Goal: Task Accomplishment & Management: Manage account settings

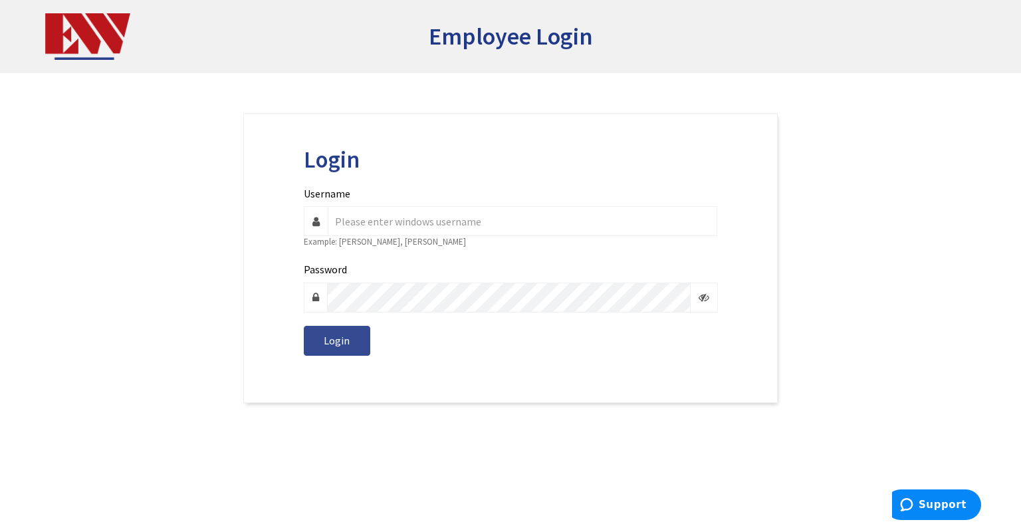
type input "k.carpenter"
click at [346, 340] on span "Login" at bounding box center [337, 340] width 26 height 13
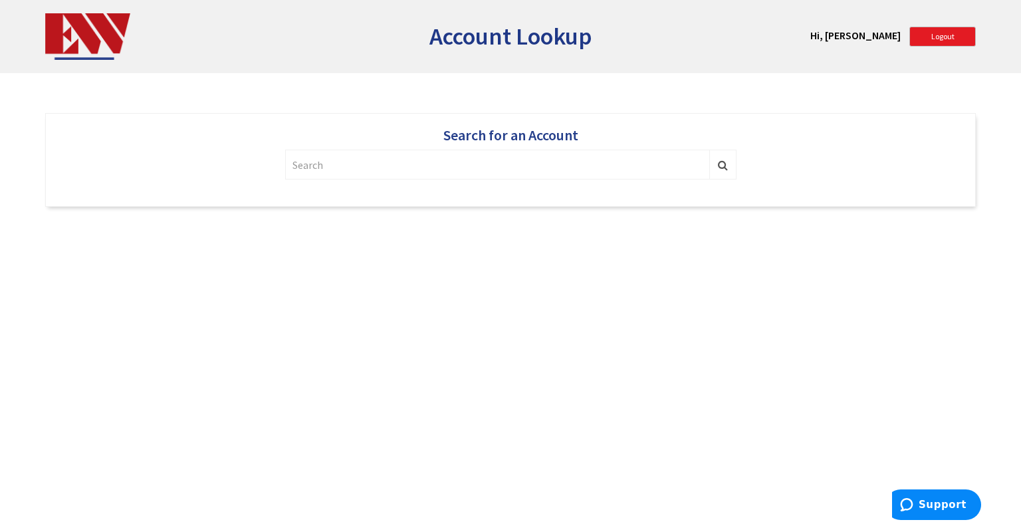
click at [504, 167] on input "text" at bounding box center [497, 165] width 425 height 30
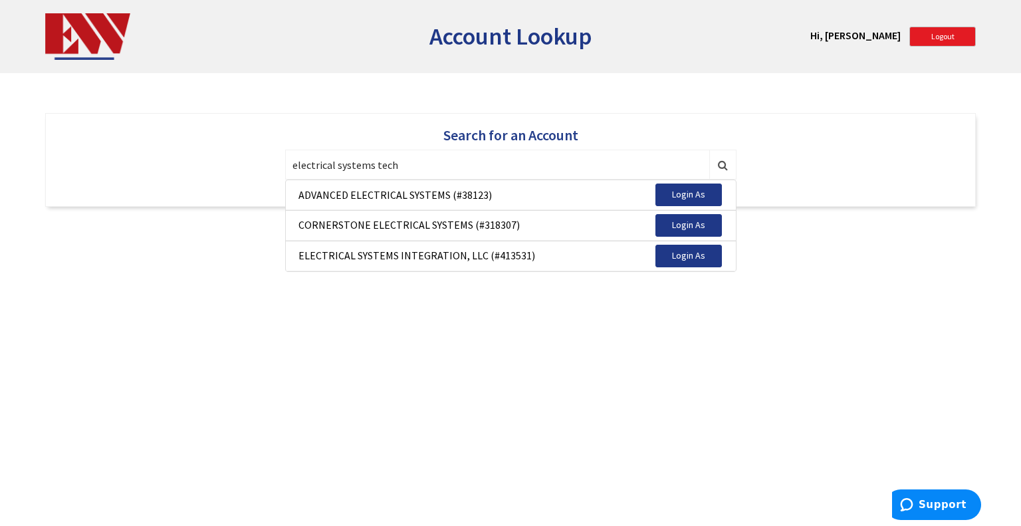
type input "electrical systems tech"
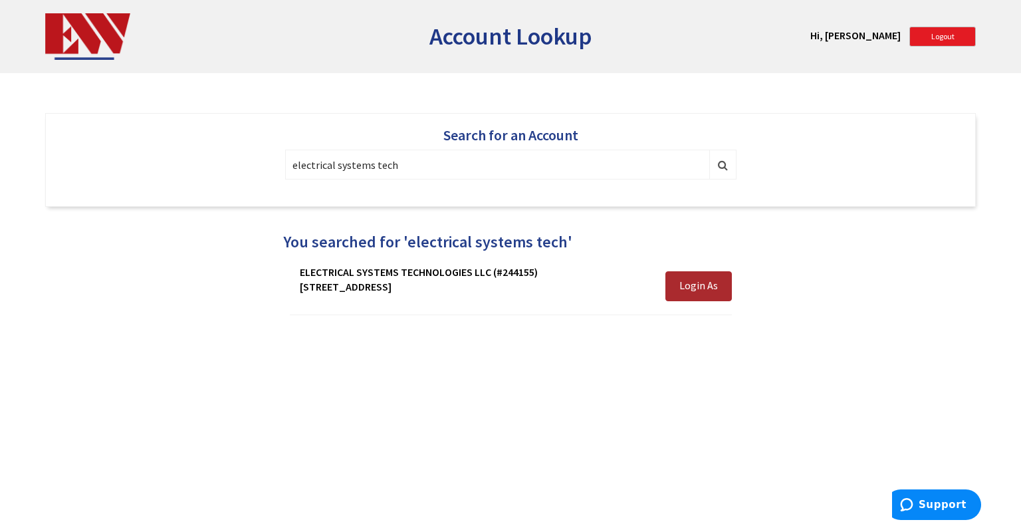
click at [712, 276] on button "Login As" at bounding box center [698, 286] width 66 height 30
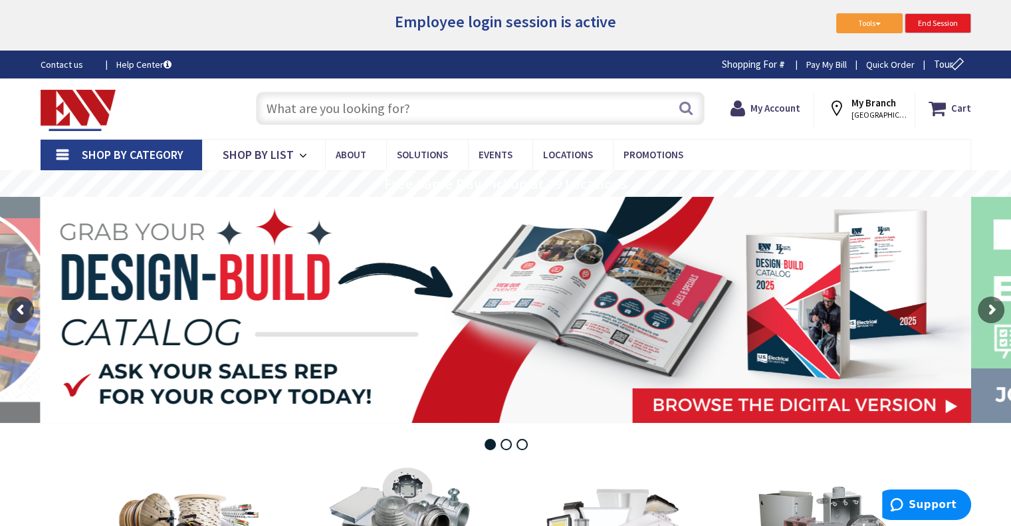
type input "[GEOGRAPHIC_DATA][STREET_ADDRESS][GEOGRAPHIC_DATA]"
click at [786, 104] on strong "My Account" at bounding box center [771, 102] width 50 height 13
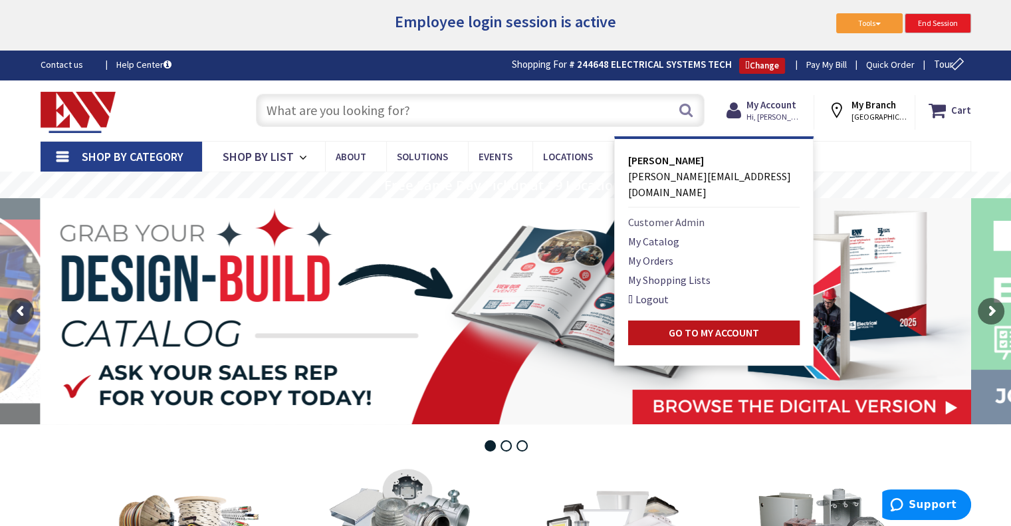
click at [700, 214] on link "Customer Admin" at bounding box center [666, 222] width 76 height 16
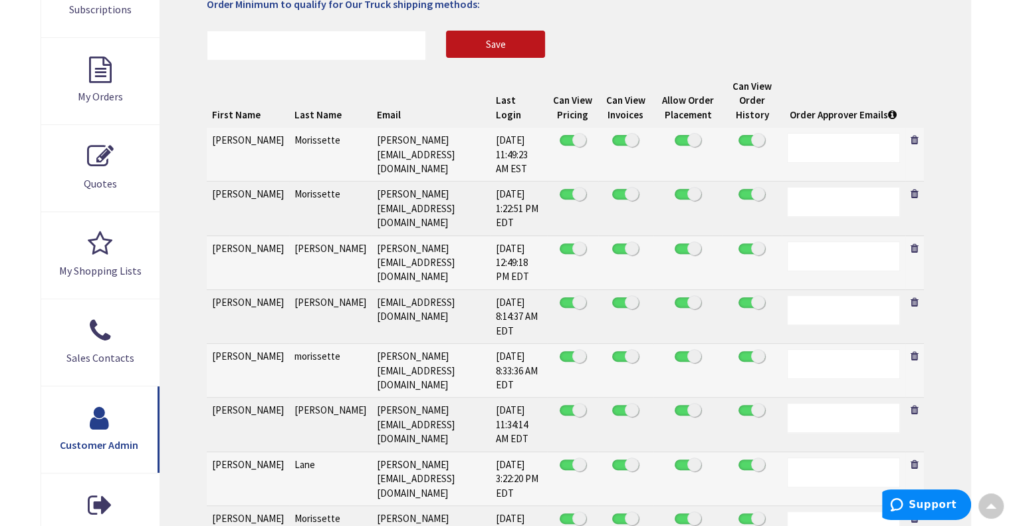
scroll to position [488, 0]
click at [916, 244] on link at bounding box center [914, 249] width 8 height 10
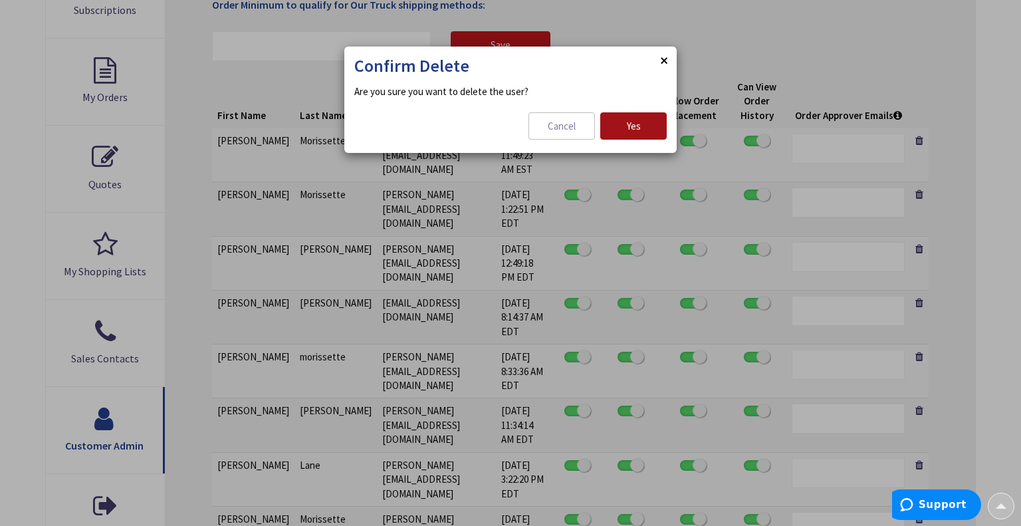
click at [635, 116] on button "Yes" at bounding box center [633, 126] width 66 height 28
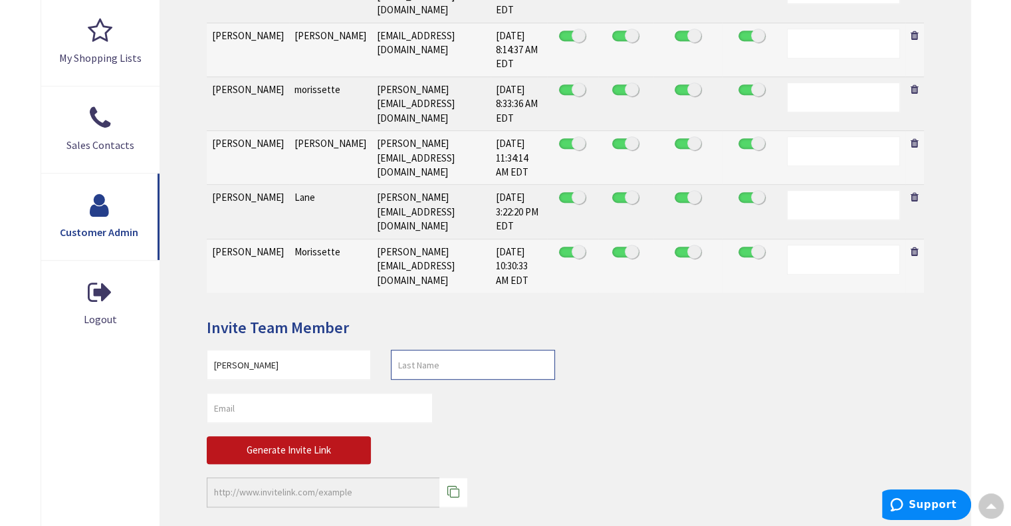
scroll to position [702, 0]
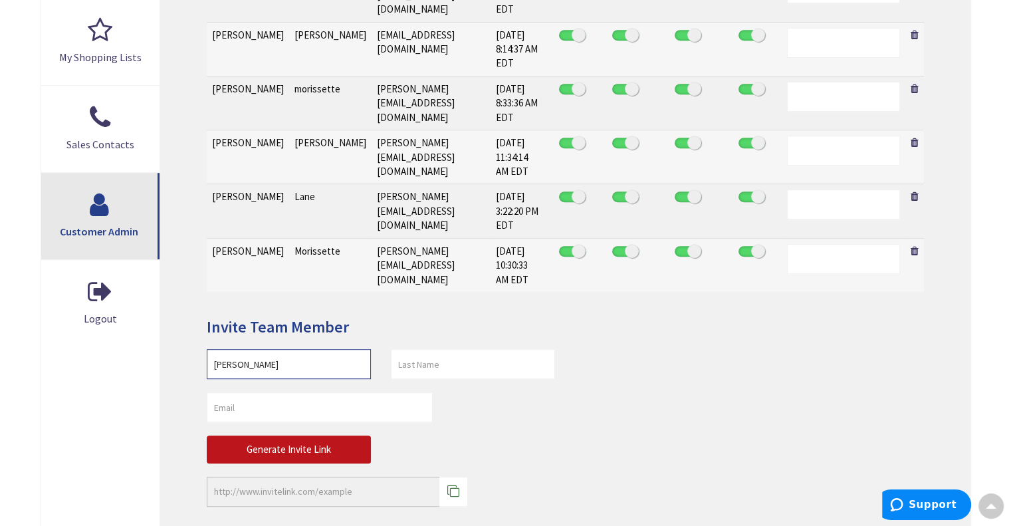
drag, startPoint x: 274, startPoint y: 272, endPoint x: 100, endPoint y: 254, distance: 174.4
click at [100, 254] on div "Account Access Allow new users to self register? Allow to see and accept quotes…" at bounding box center [506, 50] width 930 height 1008
type input "[PERSON_NAME]"
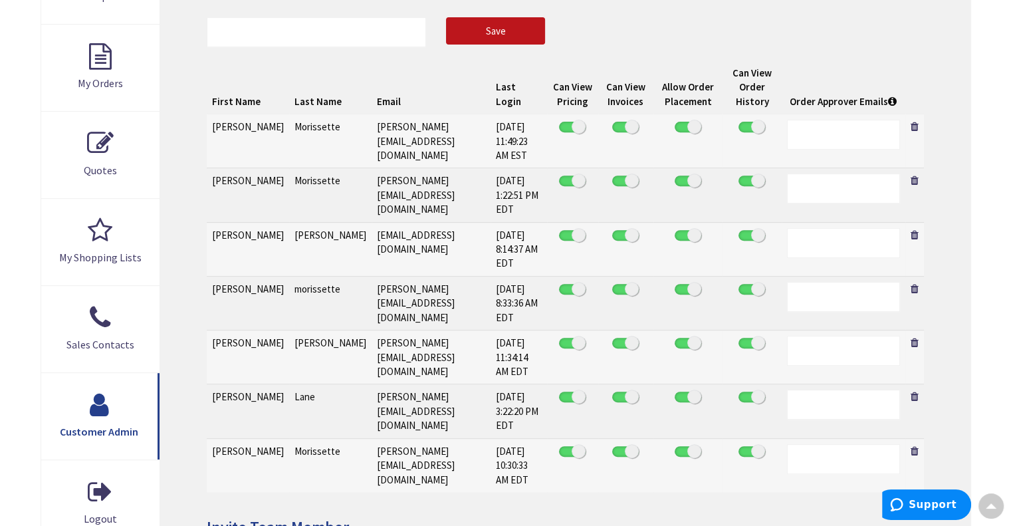
scroll to position [521, 0]
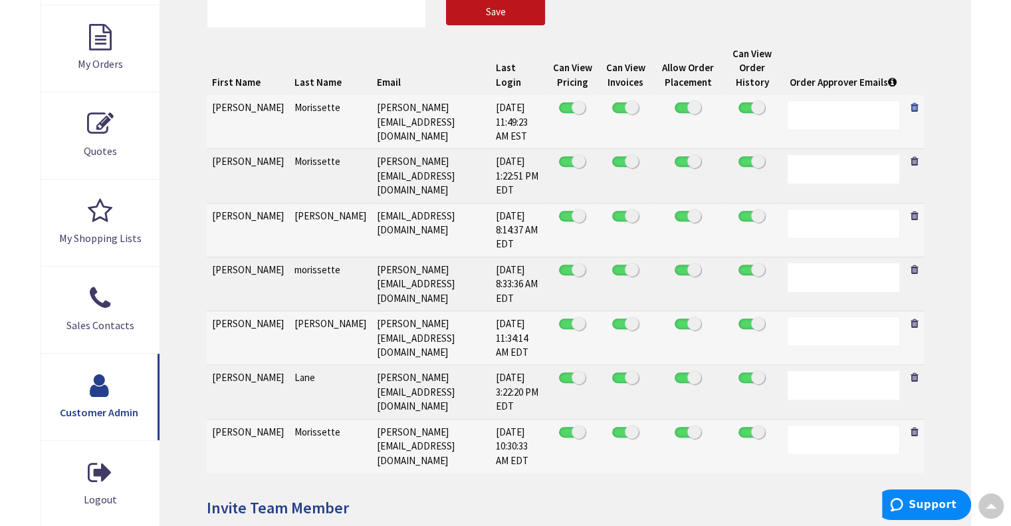
type input "[PERSON_NAME]"
click at [912, 103] on link at bounding box center [914, 107] width 8 height 10
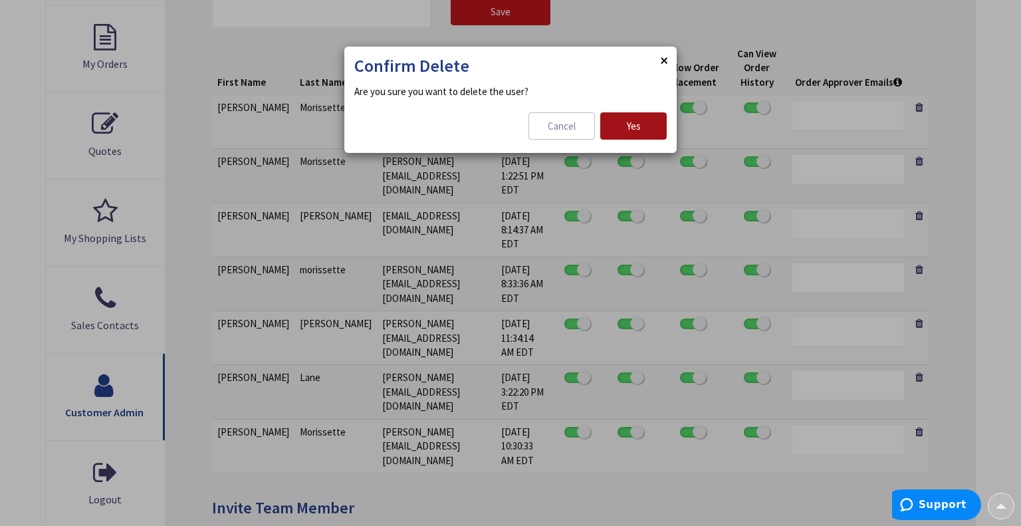
click at [632, 122] on span "Yes" at bounding box center [634, 126] width 14 height 13
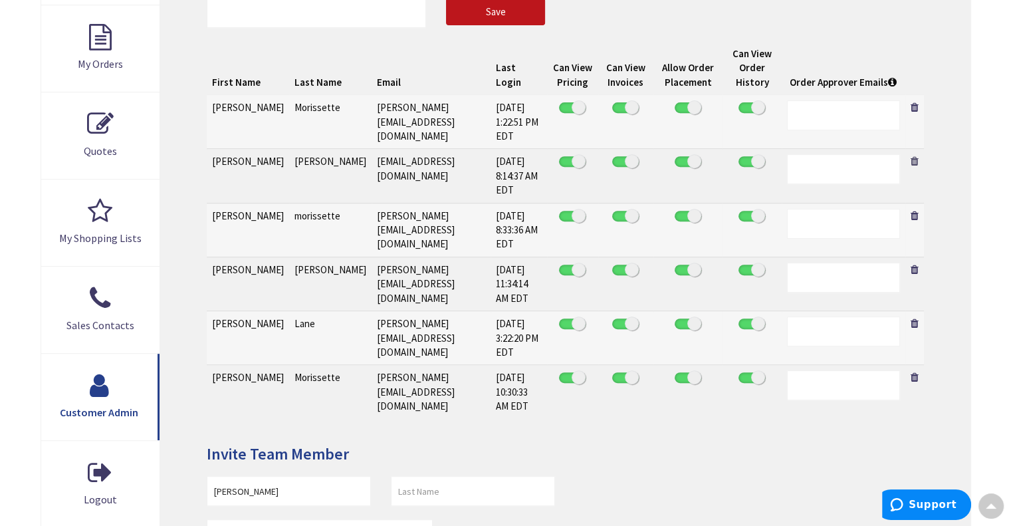
click at [914, 156] on link at bounding box center [914, 161] width 8 height 10
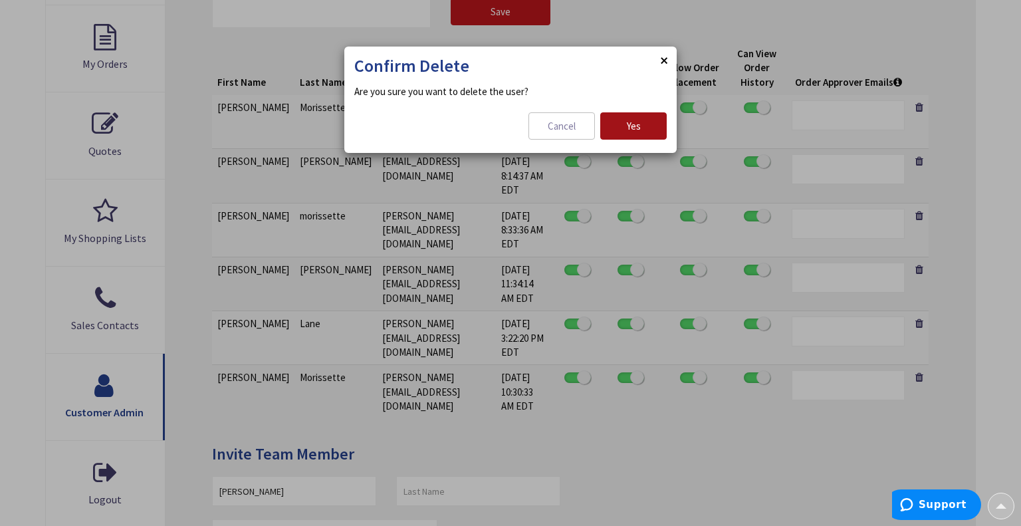
click at [639, 116] on button "Yes" at bounding box center [633, 126] width 66 height 28
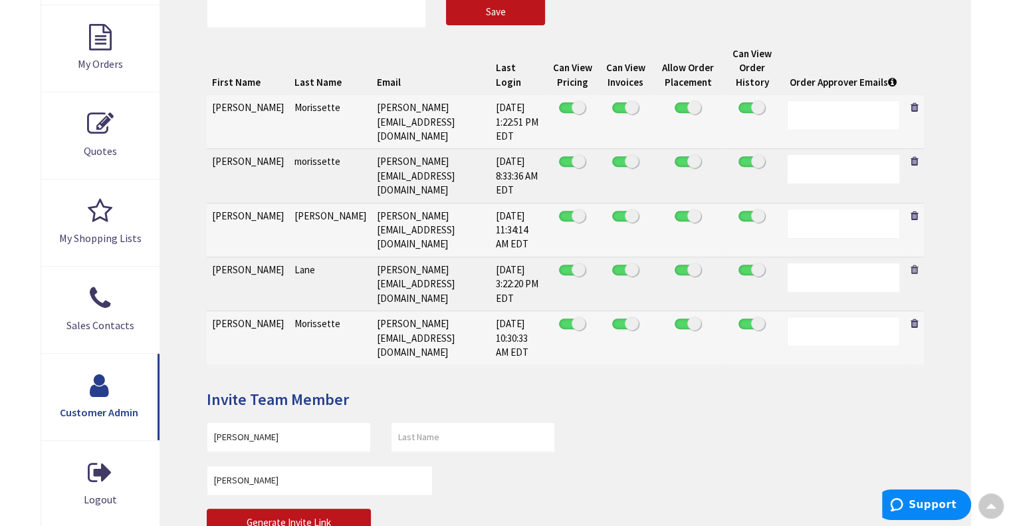
click at [914, 264] on link at bounding box center [914, 269] width 8 height 10
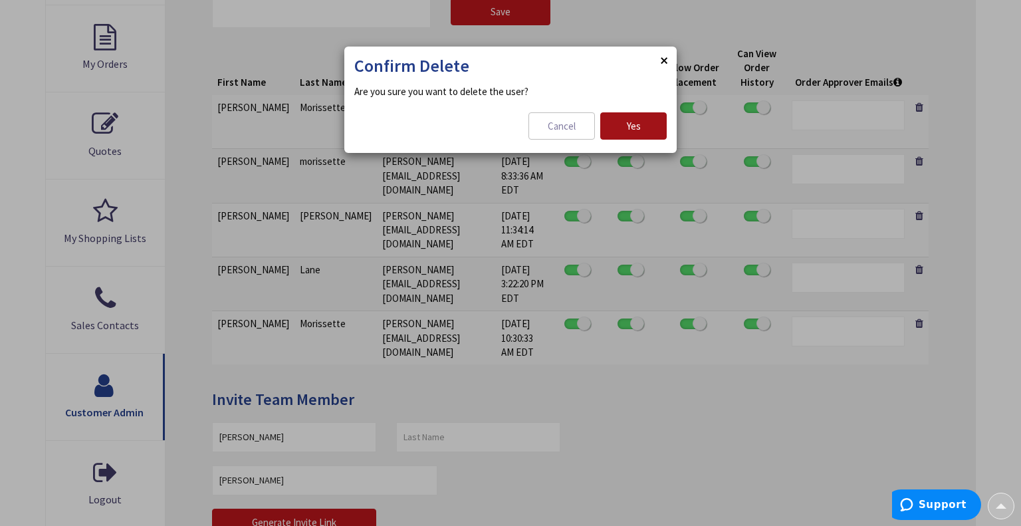
click at [638, 120] on span "Yes" at bounding box center [634, 126] width 14 height 13
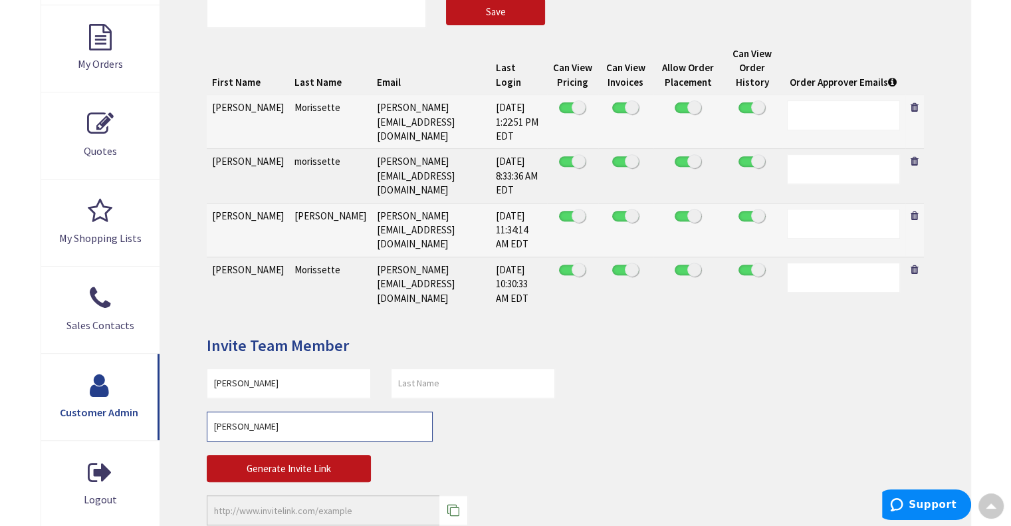
click at [338, 411] on input "[PERSON_NAME]" at bounding box center [319, 426] width 225 height 30
click at [460, 368] on input "text" at bounding box center [473, 383] width 164 height 30
type input "S"
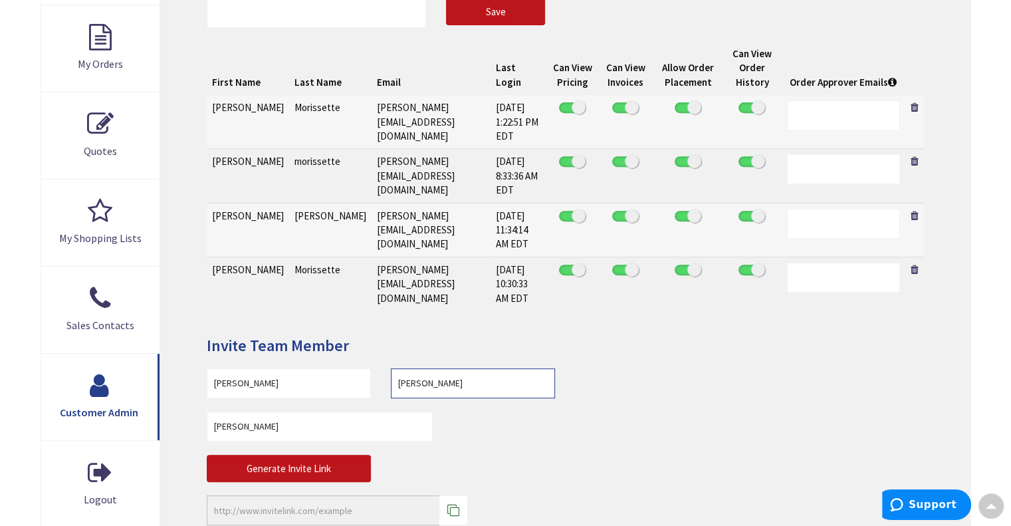
type input "[PERSON_NAME]"
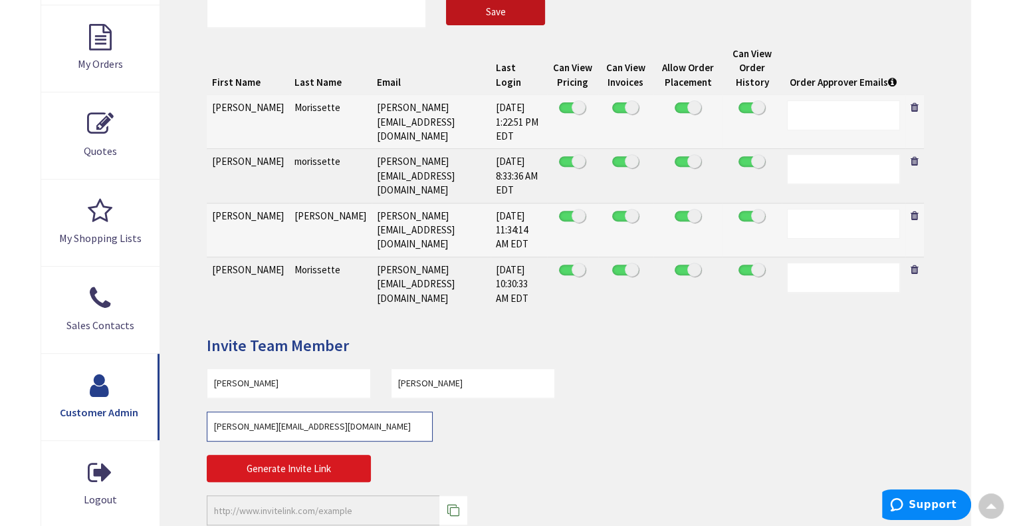
type input "[PERSON_NAME][EMAIL_ADDRESS][DOMAIN_NAME]"
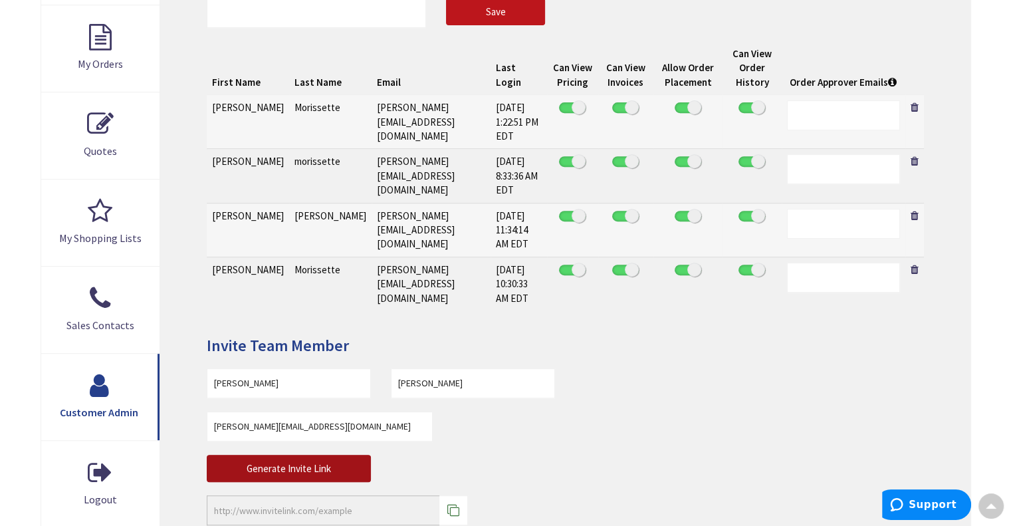
click at [287, 454] on button "Generate Invite Link" at bounding box center [289, 468] width 164 height 28
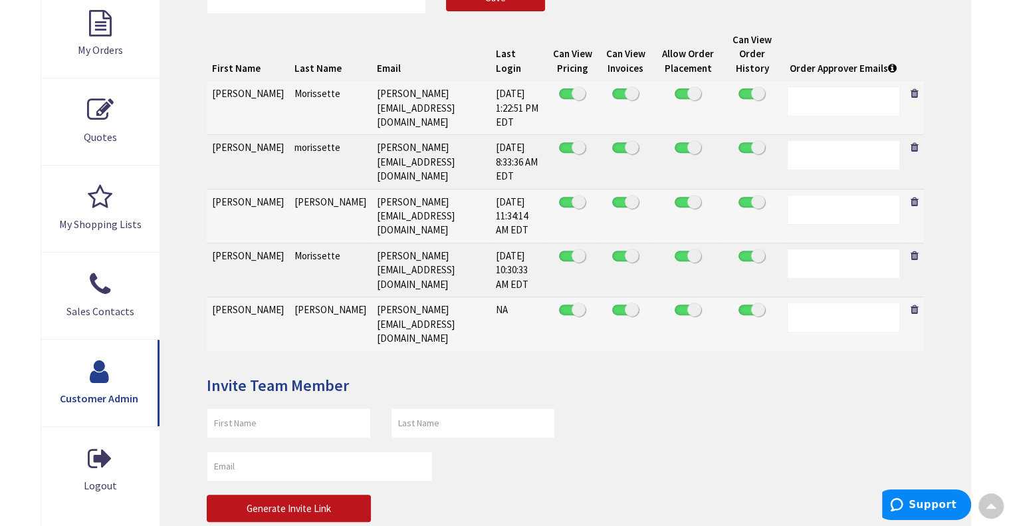
scroll to position [534, 0]
